Goal: Browse casually: Explore the website without a specific task or goal

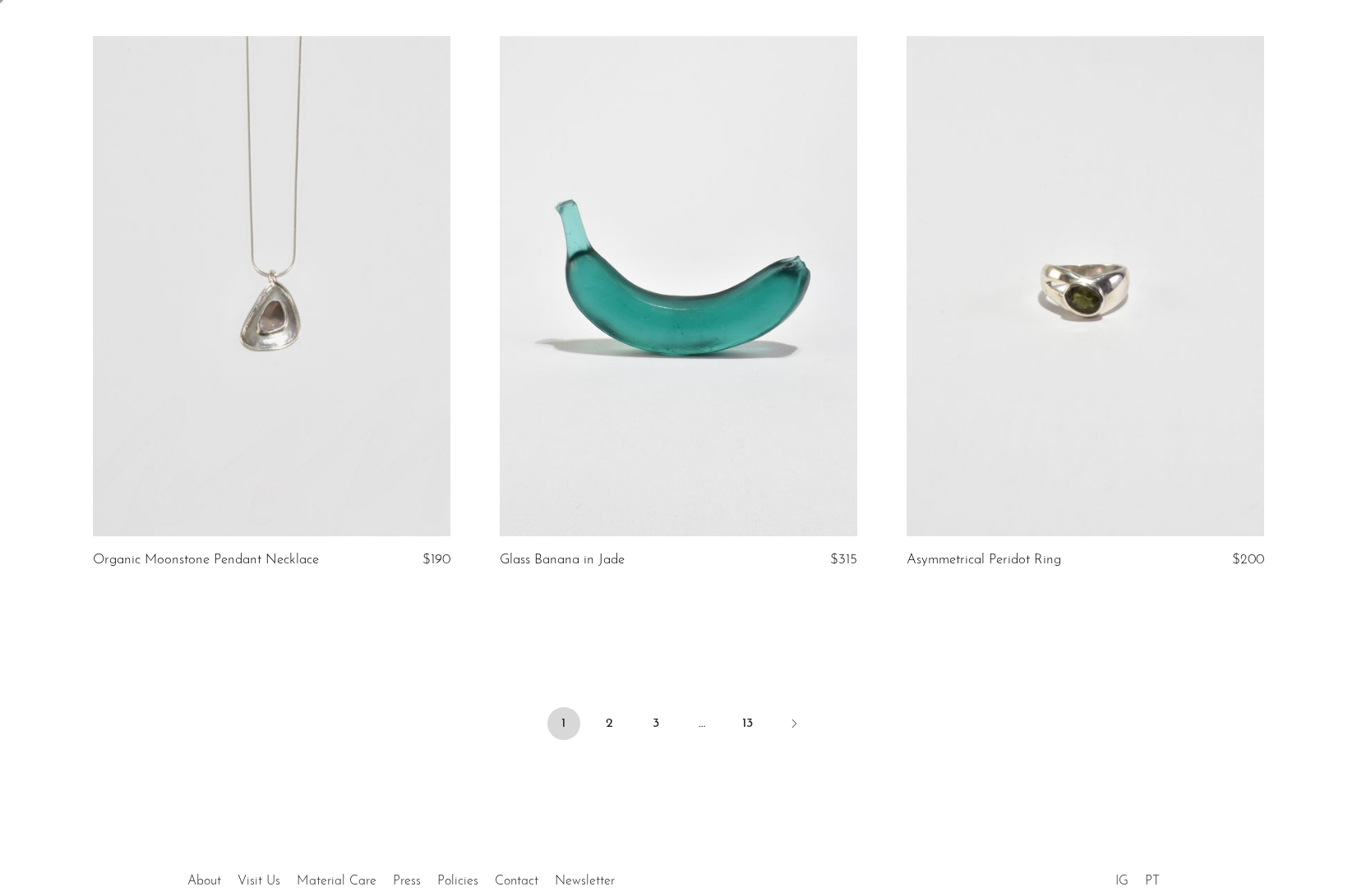
scroll to position [6426, 0]
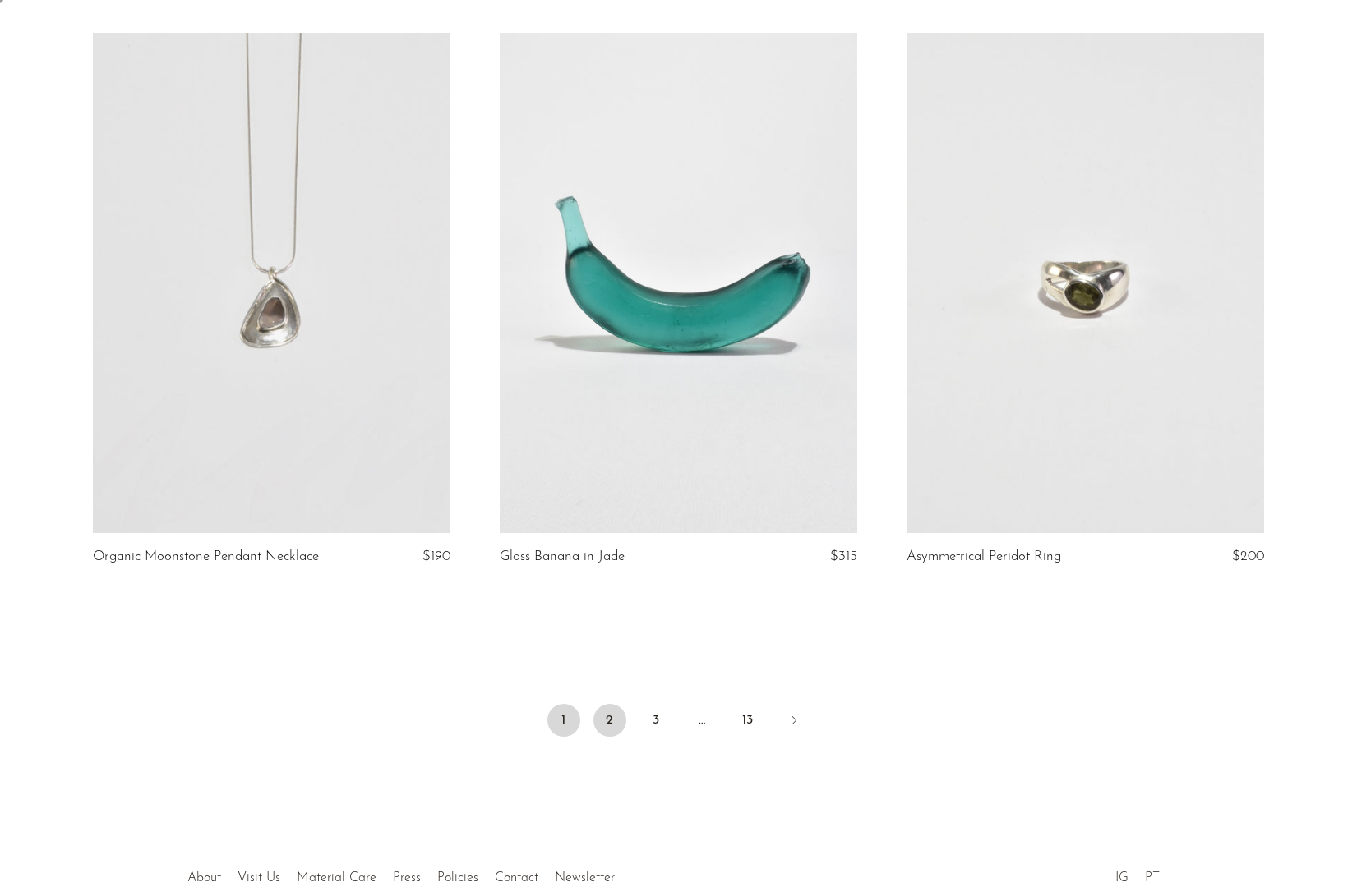
click at [609, 717] on link "2" at bounding box center [609, 721] width 33 height 33
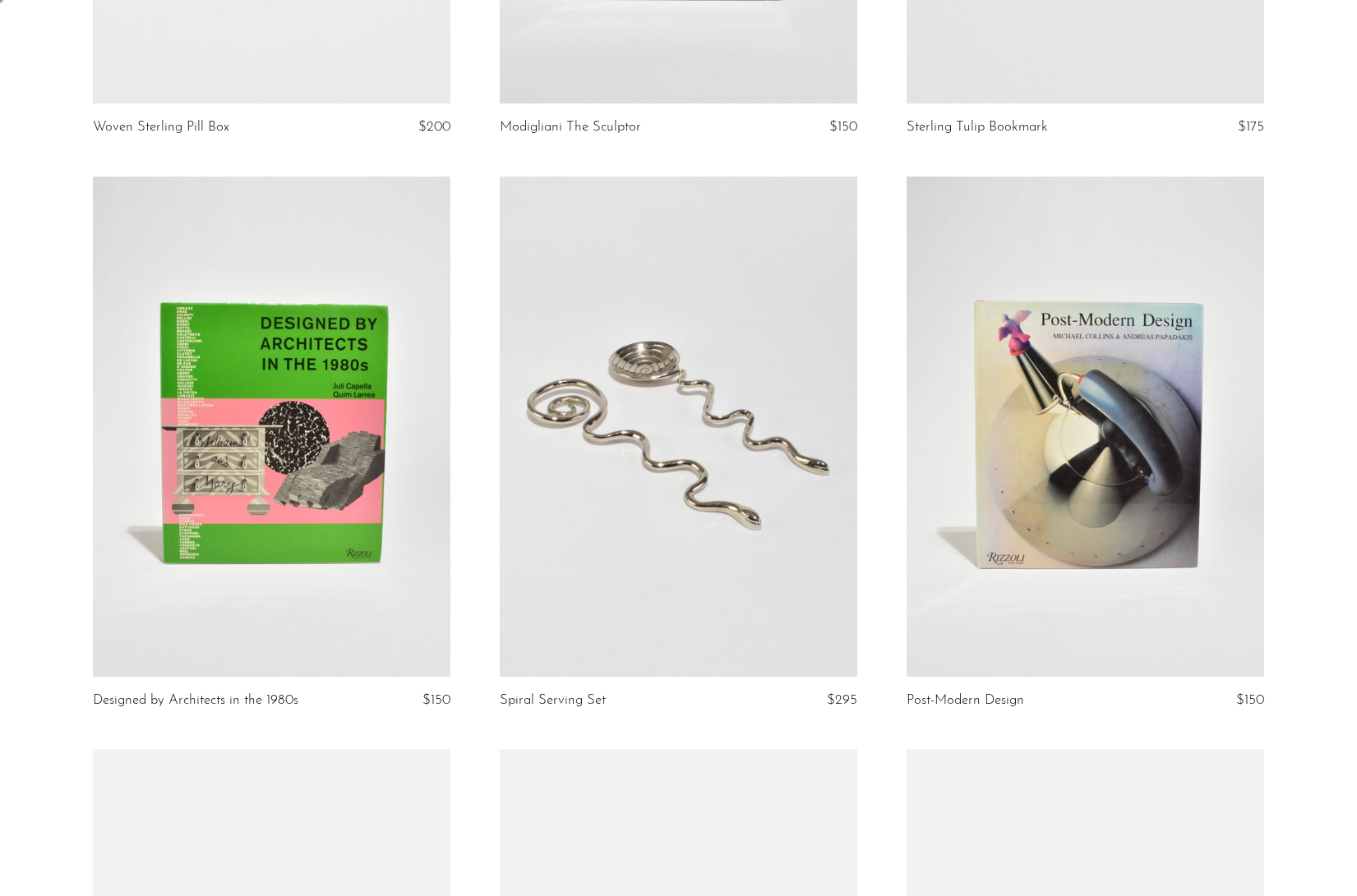
scroll to position [610, 0]
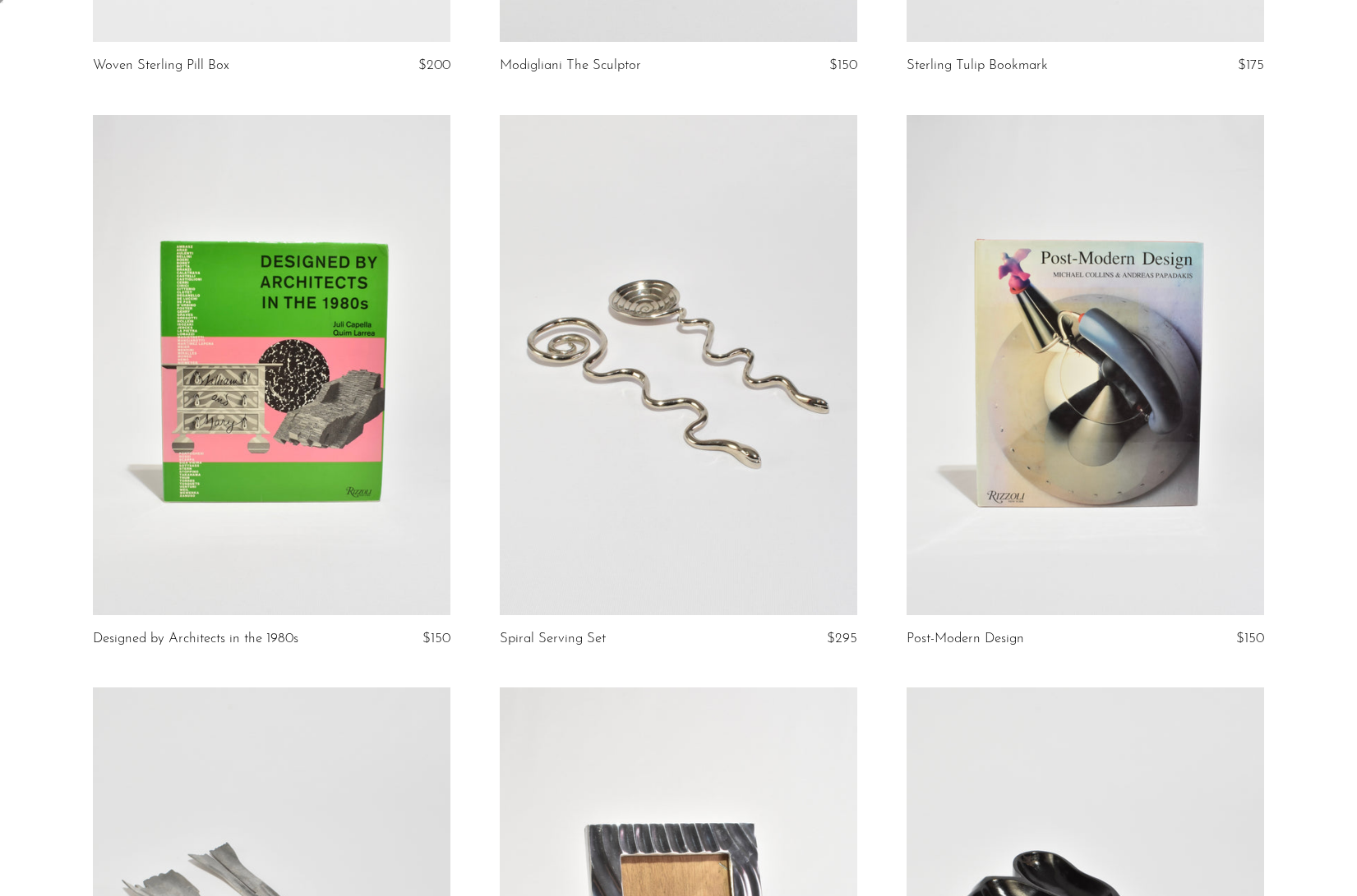
click at [342, 501] on link at bounding box center [271, 365] width 358 height 500
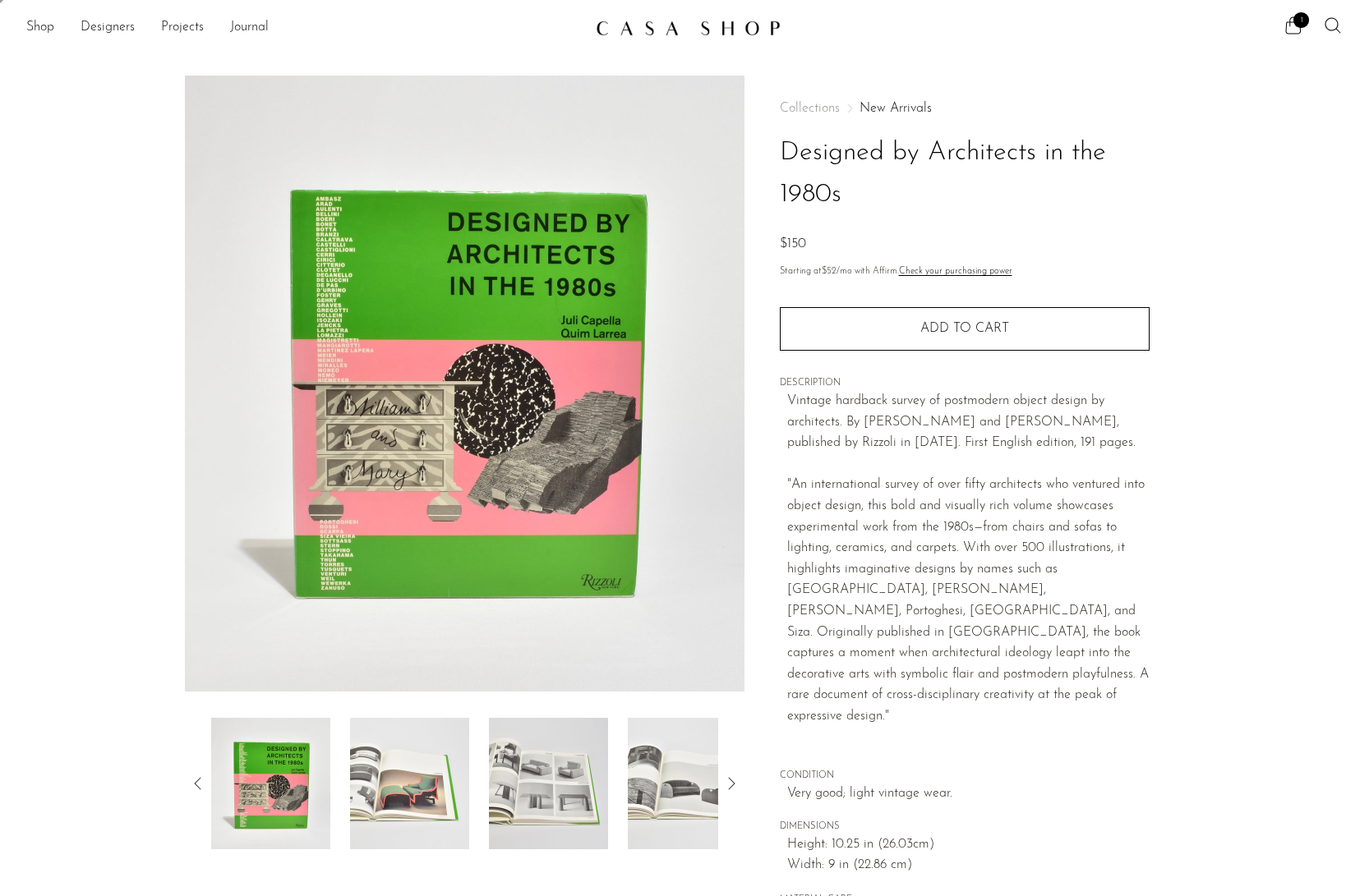
drag, startPoint x: 919, startPoint y: 192, endPoint x: 772, endPoint y: 169, distance: 148.8
click at [772, 169] on div "Collections New Arrivals Designed by Architects in the 1980s $150 Starting at $…" at bounding box center [964, 507] width 440 height 861
copy h1 "Designed by Architects in the 1980s"
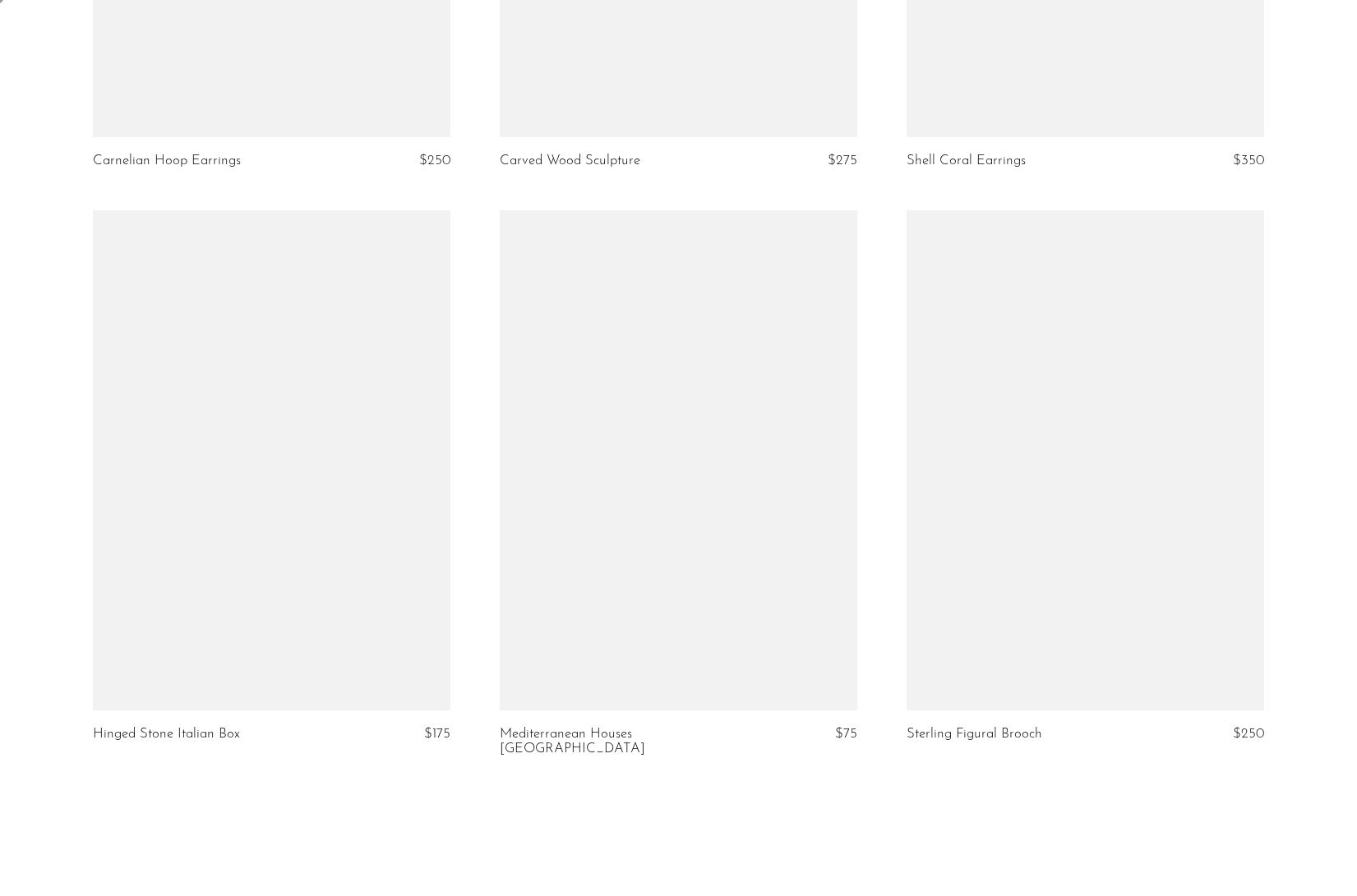
scroll to position [6518, 0]
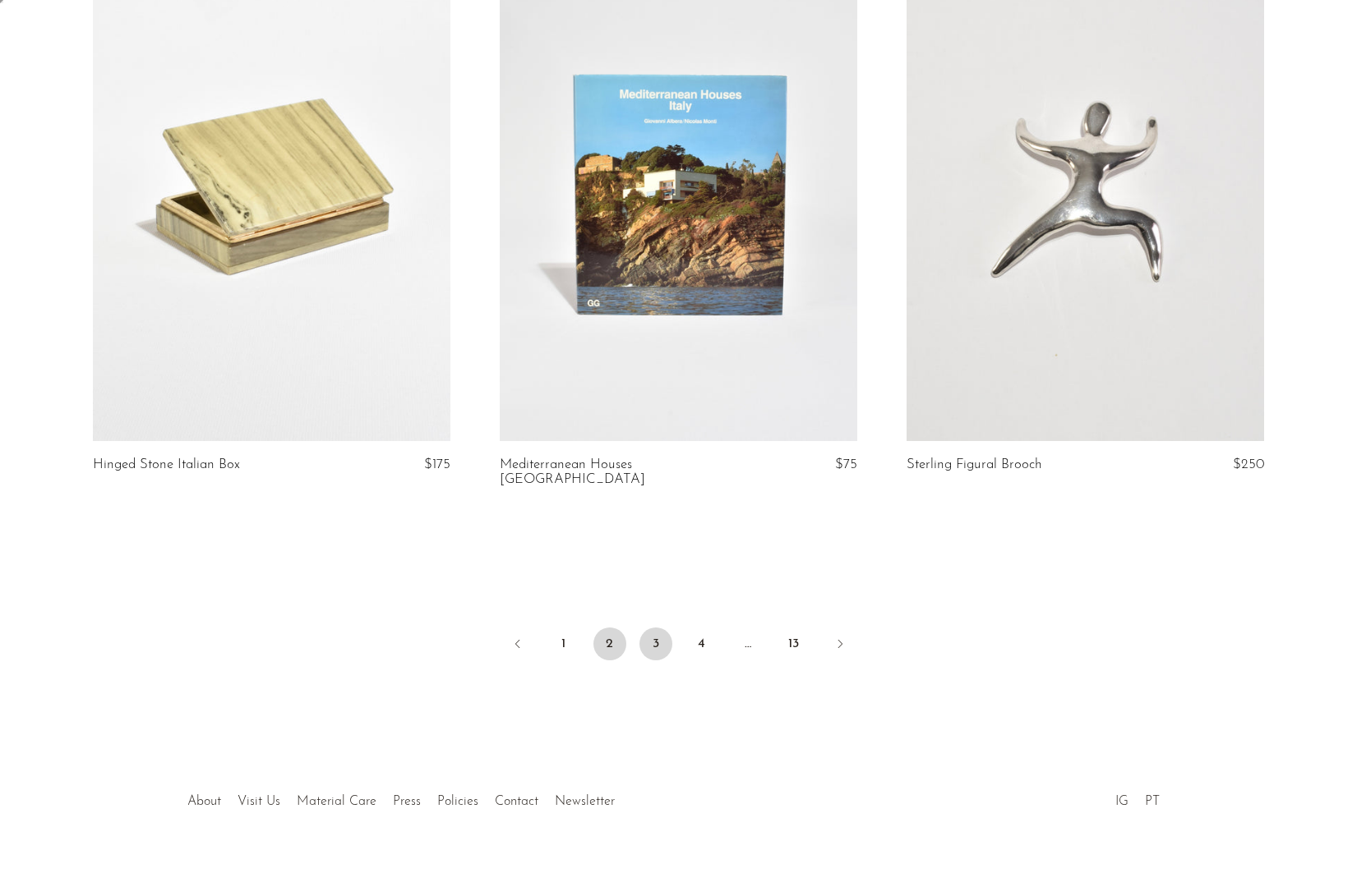
click at [660, 642] on link "3" at bounding box center [655, 644] width 33 height 33
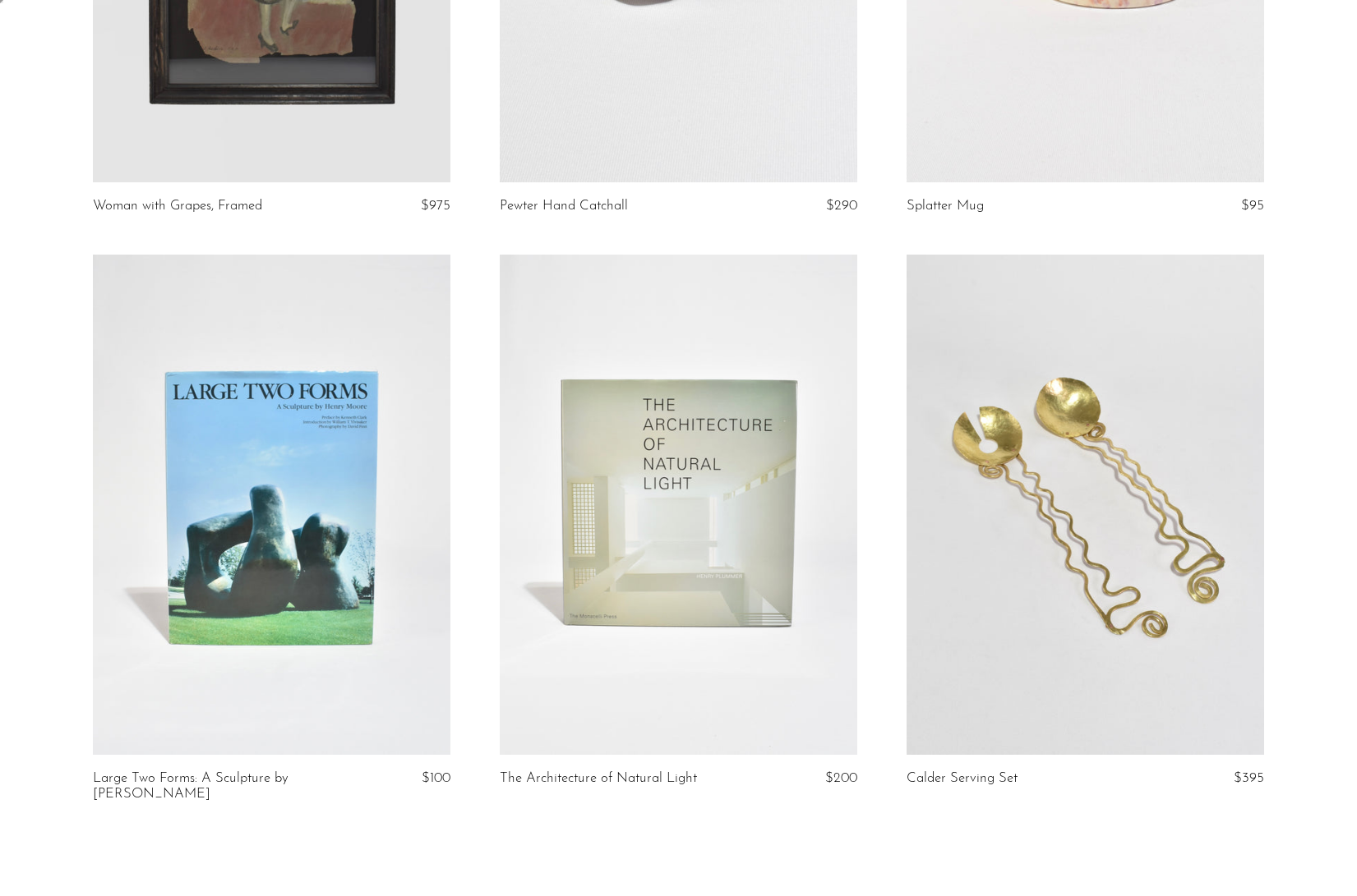
scroll to position [6533, 0]
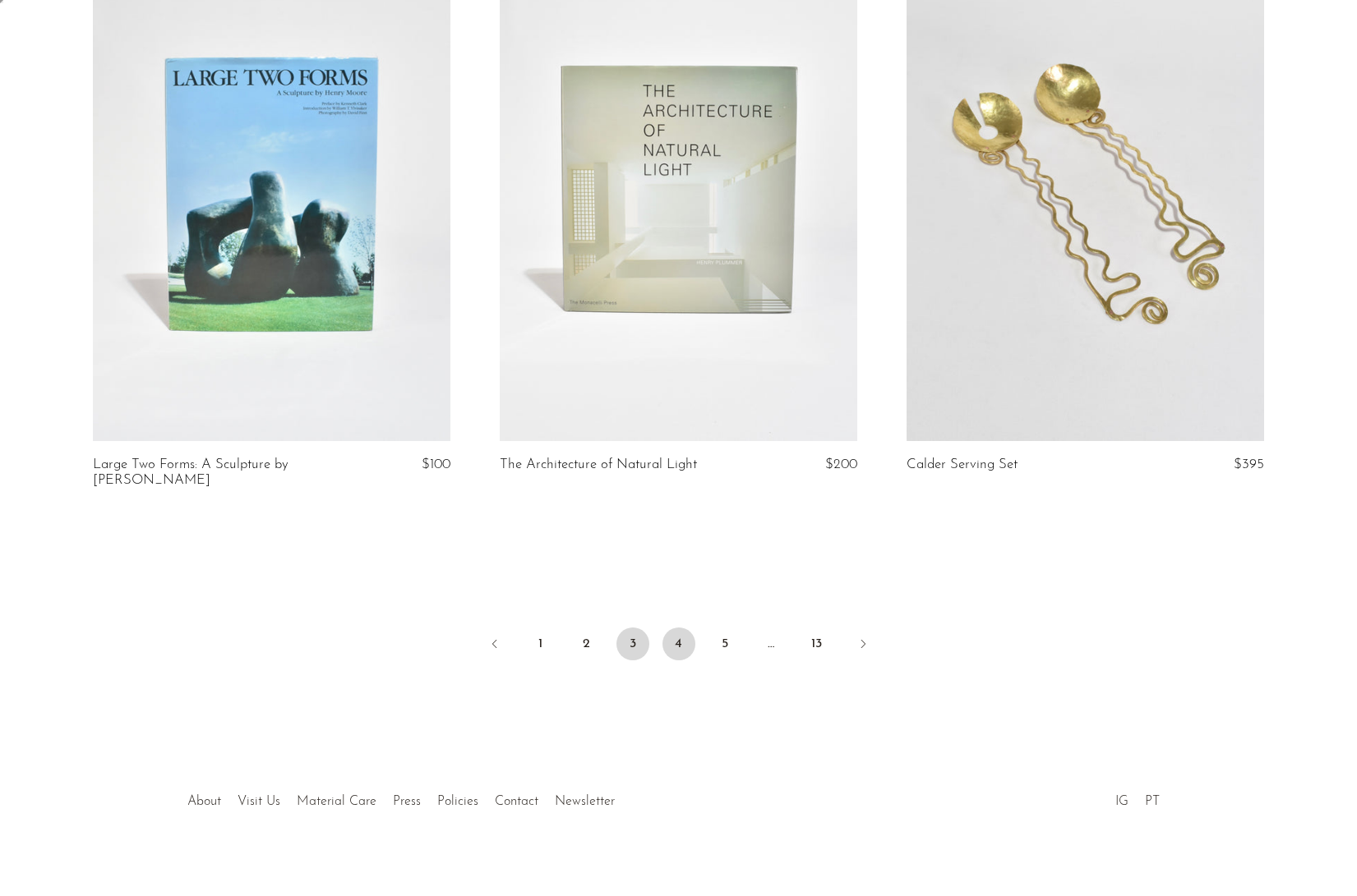
click at [675, 637] on link "4" at bounding box center [678, 644] width 33 height 33
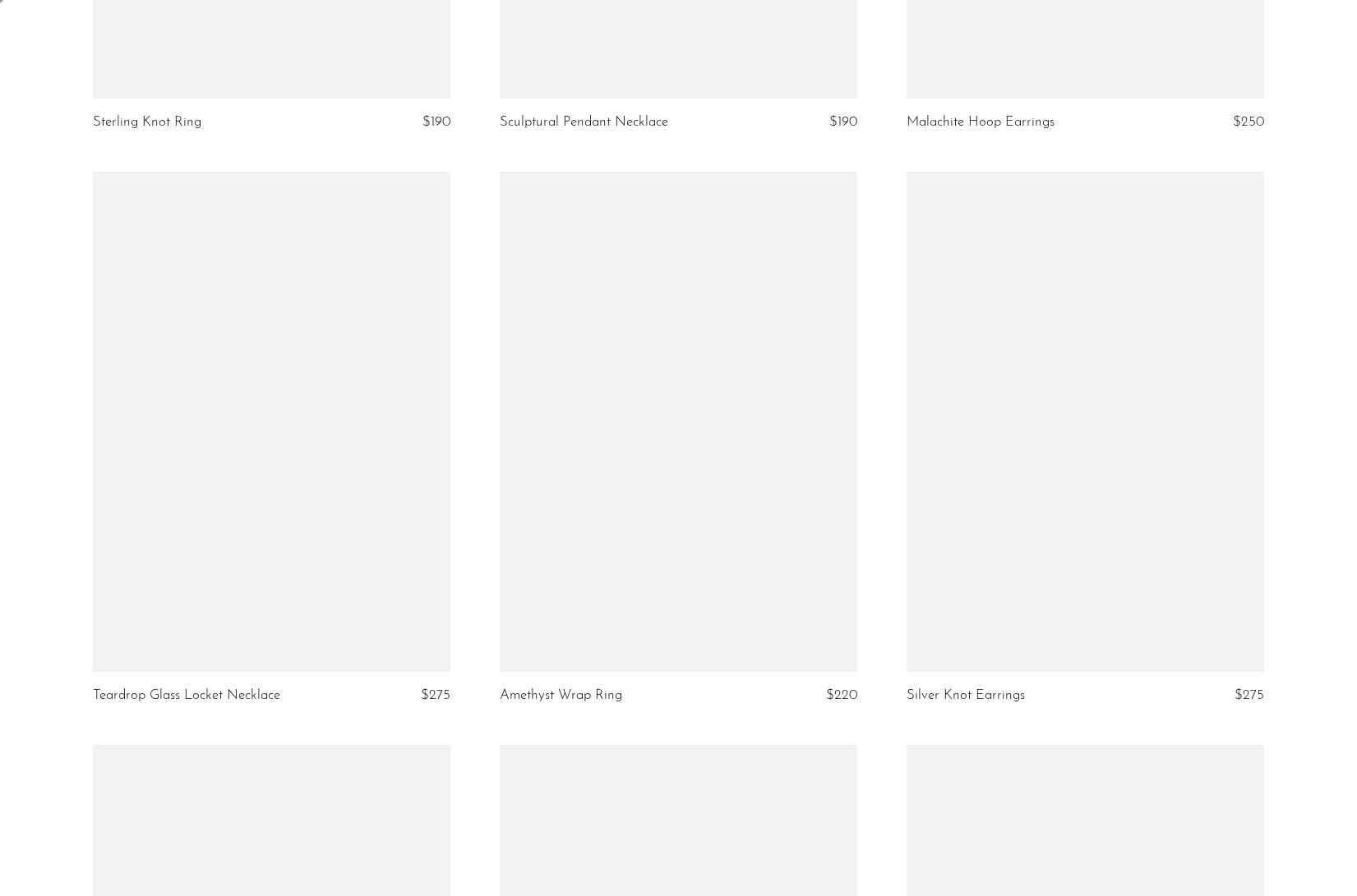
scroll to position [3185, 0]
